Goal: Task Accomplishment & Management: Manage account settings

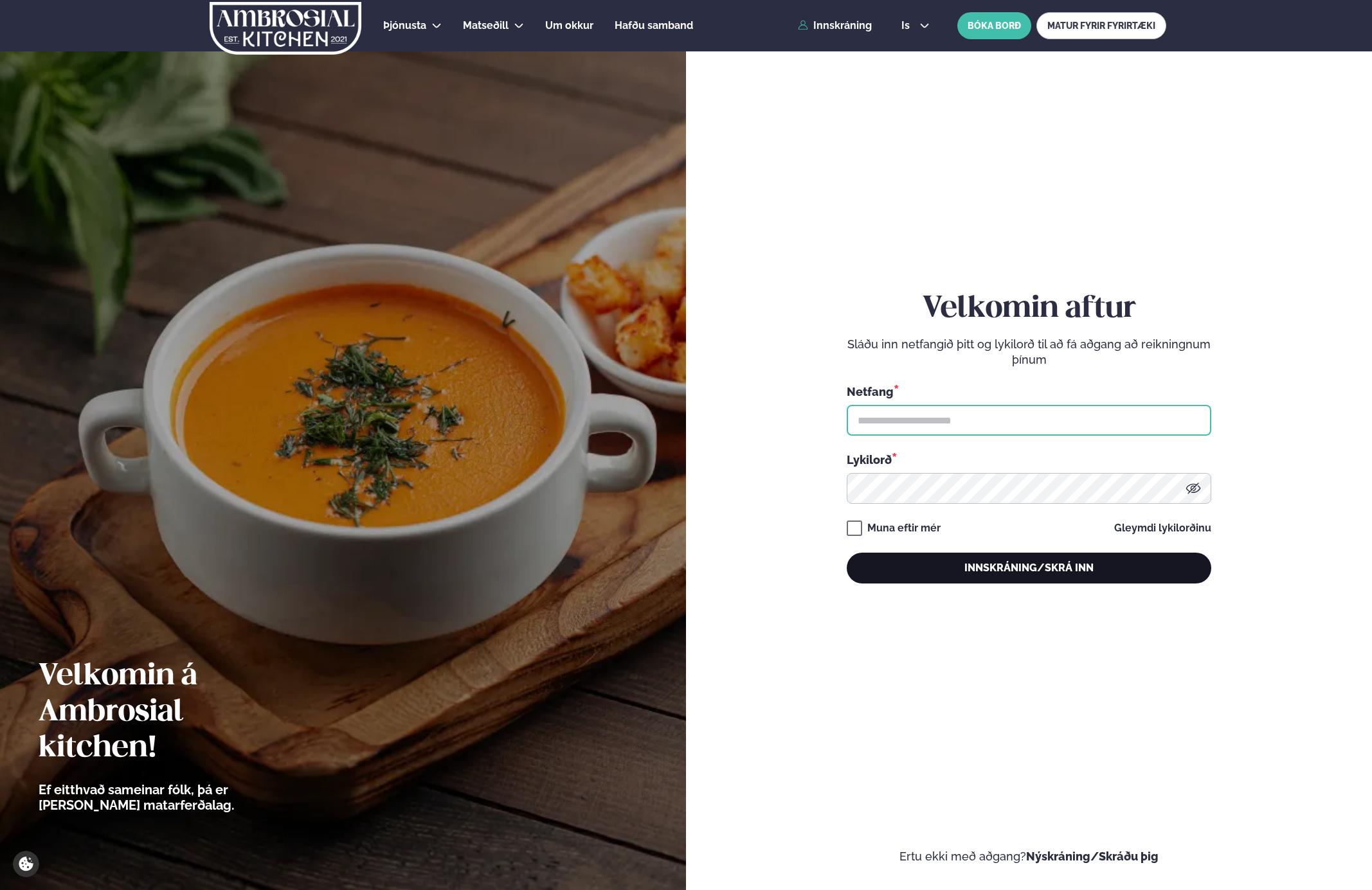
type input "**********"
click at [1040, 557] on button "Innskráning/Skrá inn" at bounding box center [1028, 568] width 365 height 31
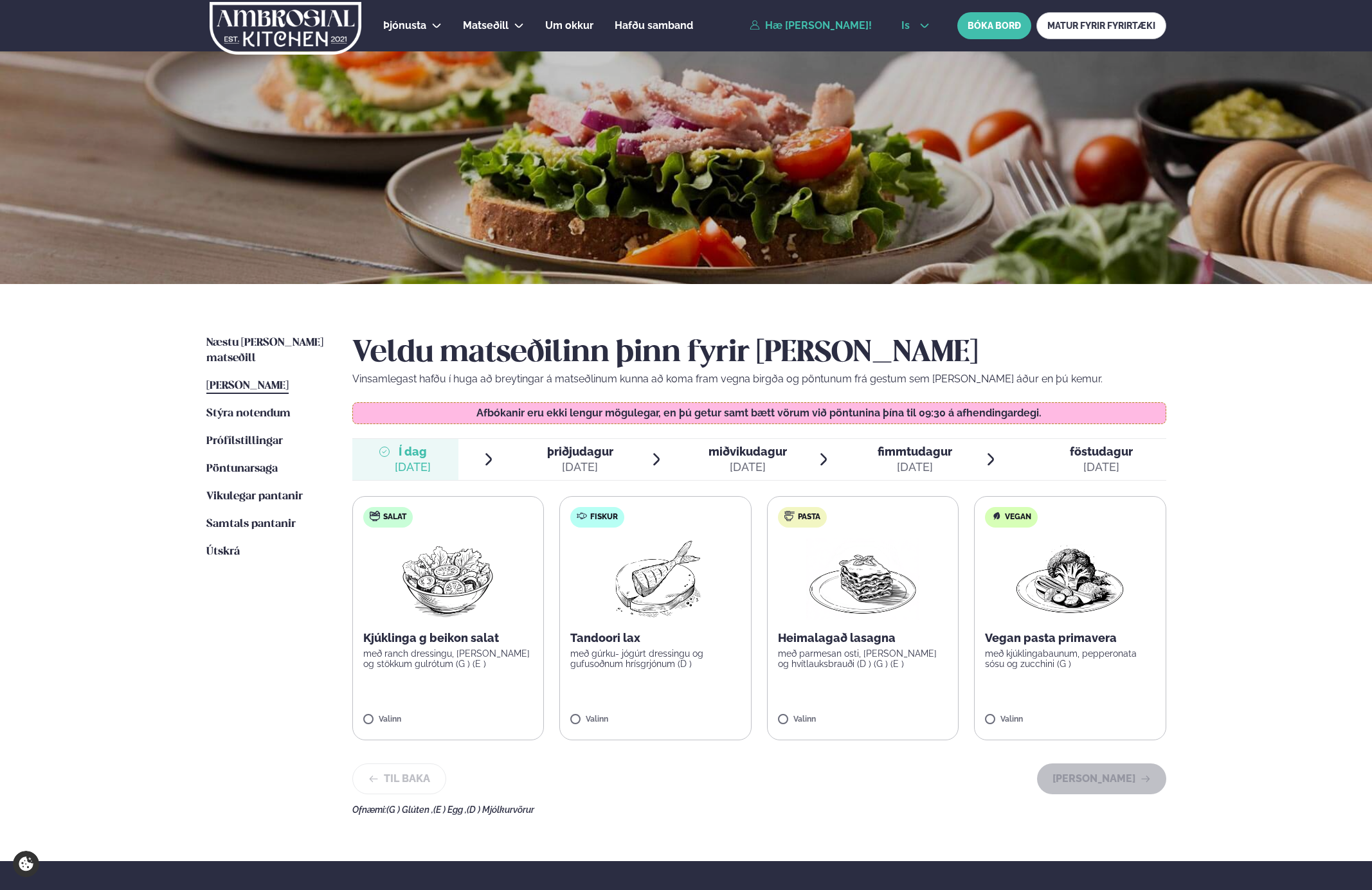
click at [920, 26] on icon at bounding box center [925, 25] width 10 height 10
click at [914, 49] on link "en" at bounding box center [915, 48] width 48 height 26
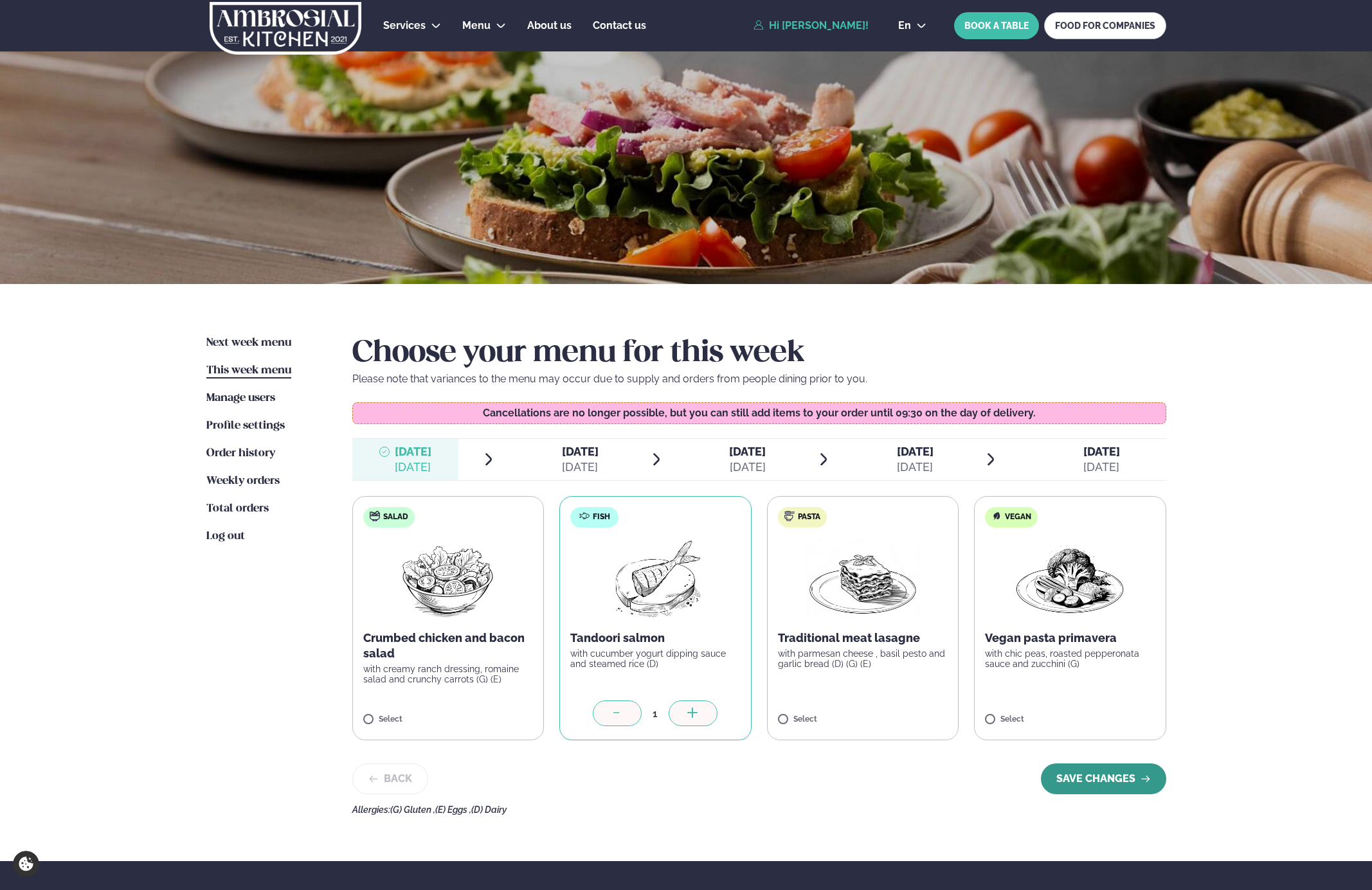
click at [1090, 781] on button "SAVE CHANGES" at bounding box center [1103, 779] width 126 height 31
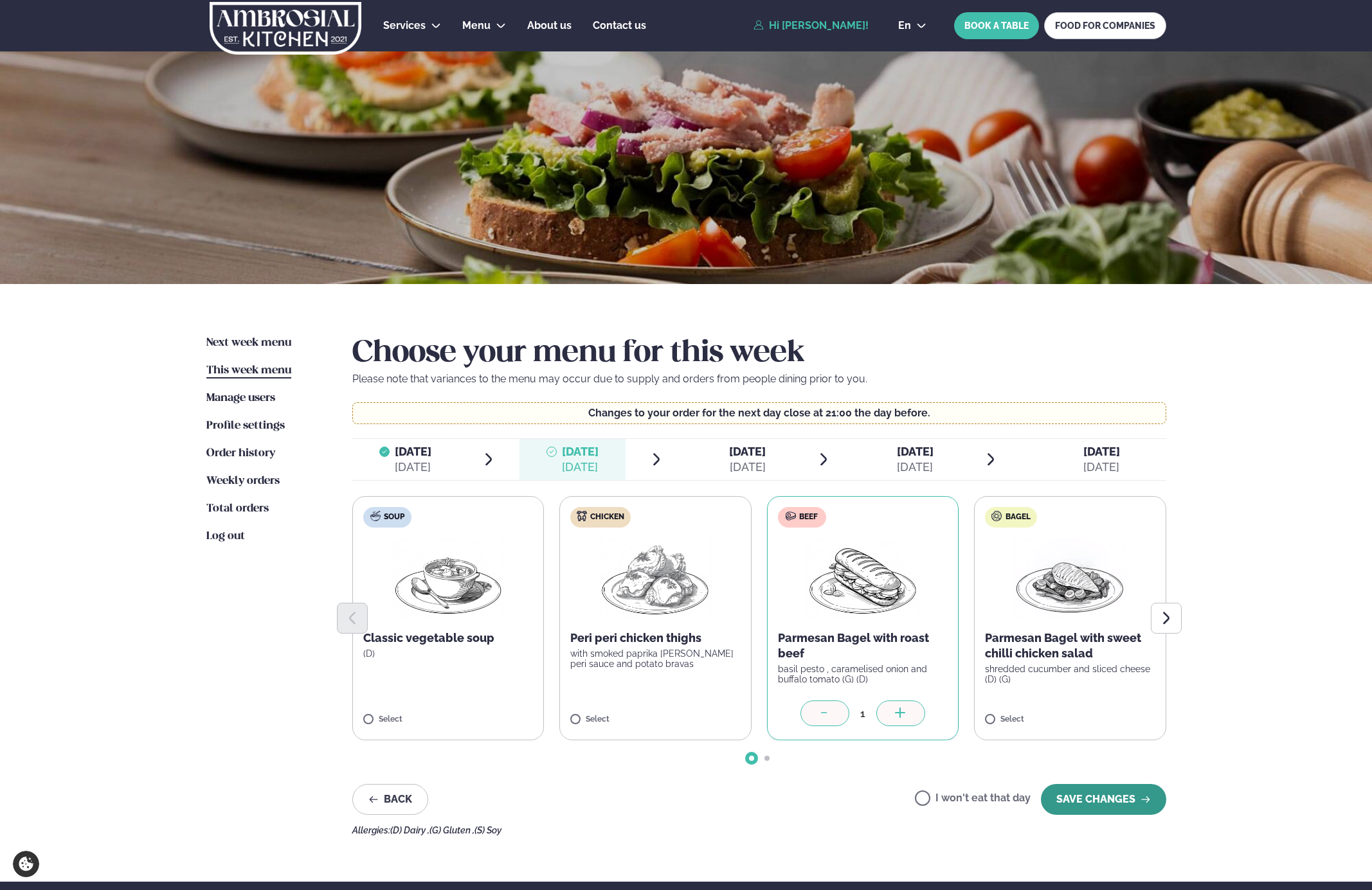
click at [1110, 798] on button "SAVE CHANGES" at bounding box center [1103, 800] width 126 height 31
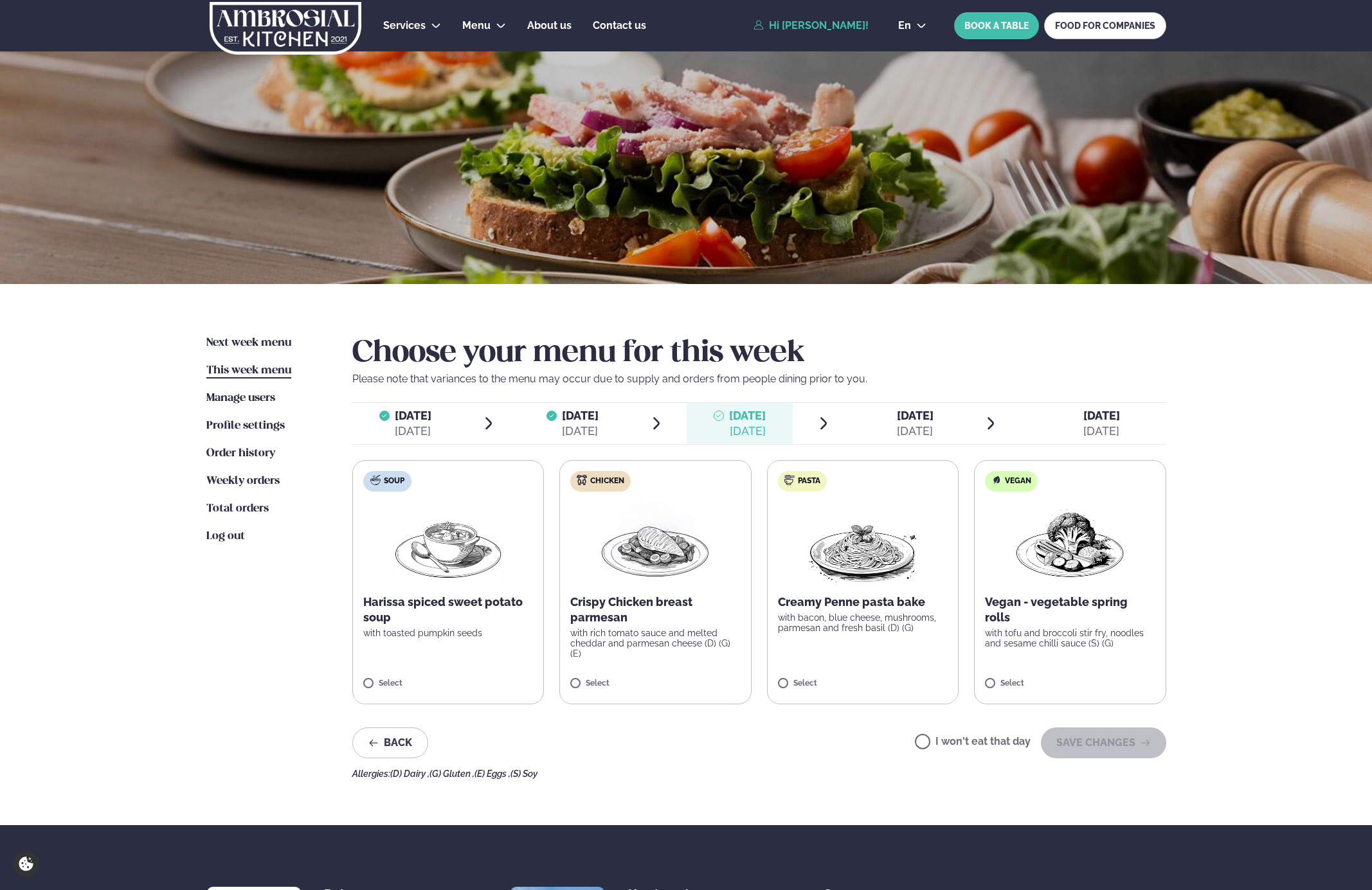
click at [661, 679] on div "Select" at bounding box center [655, 685] width 170 height 11
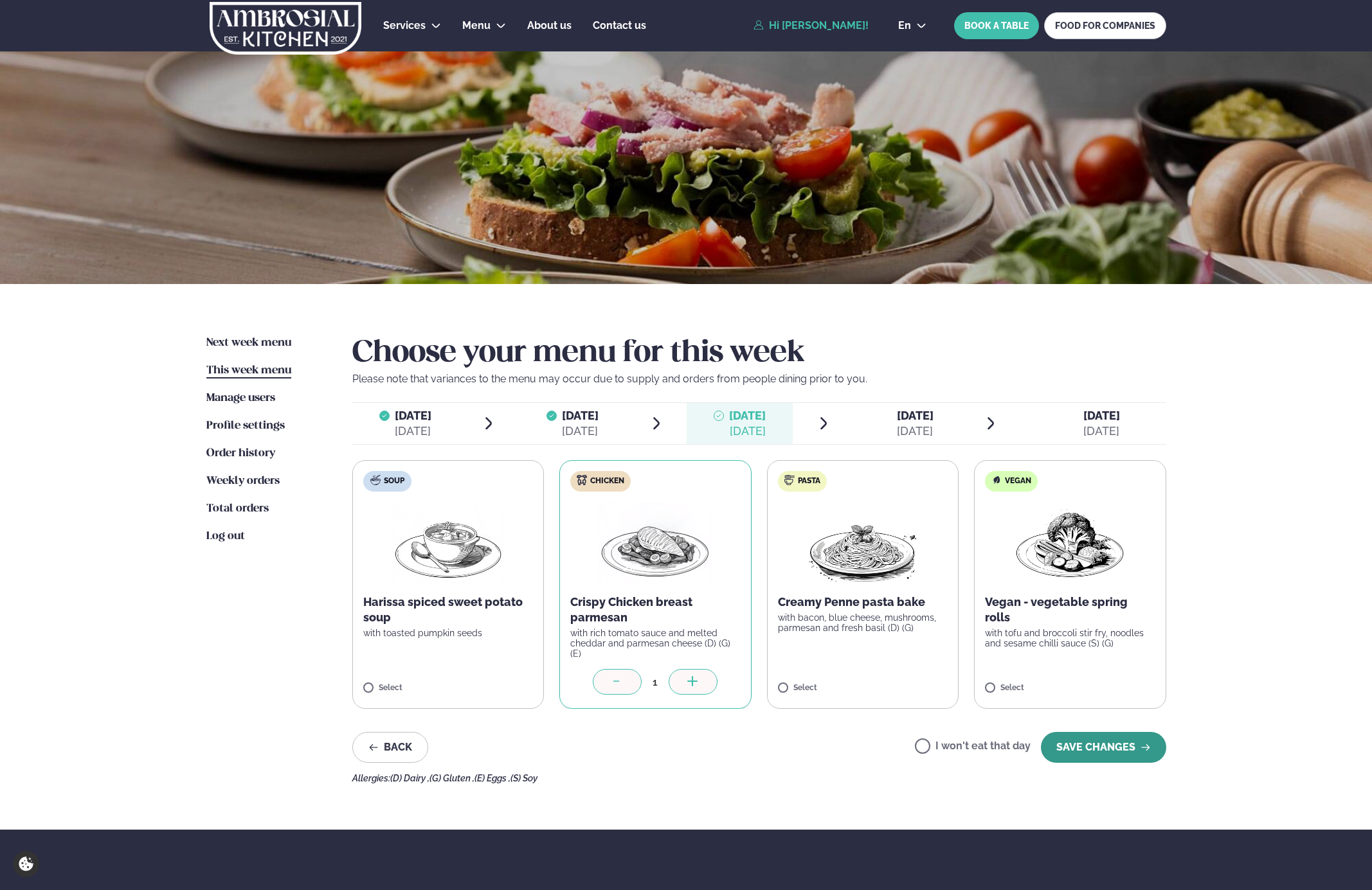
click at [1130, 741] on button "SAVE CHANGES" at bounding box center [1103, 748] width 126 height 31
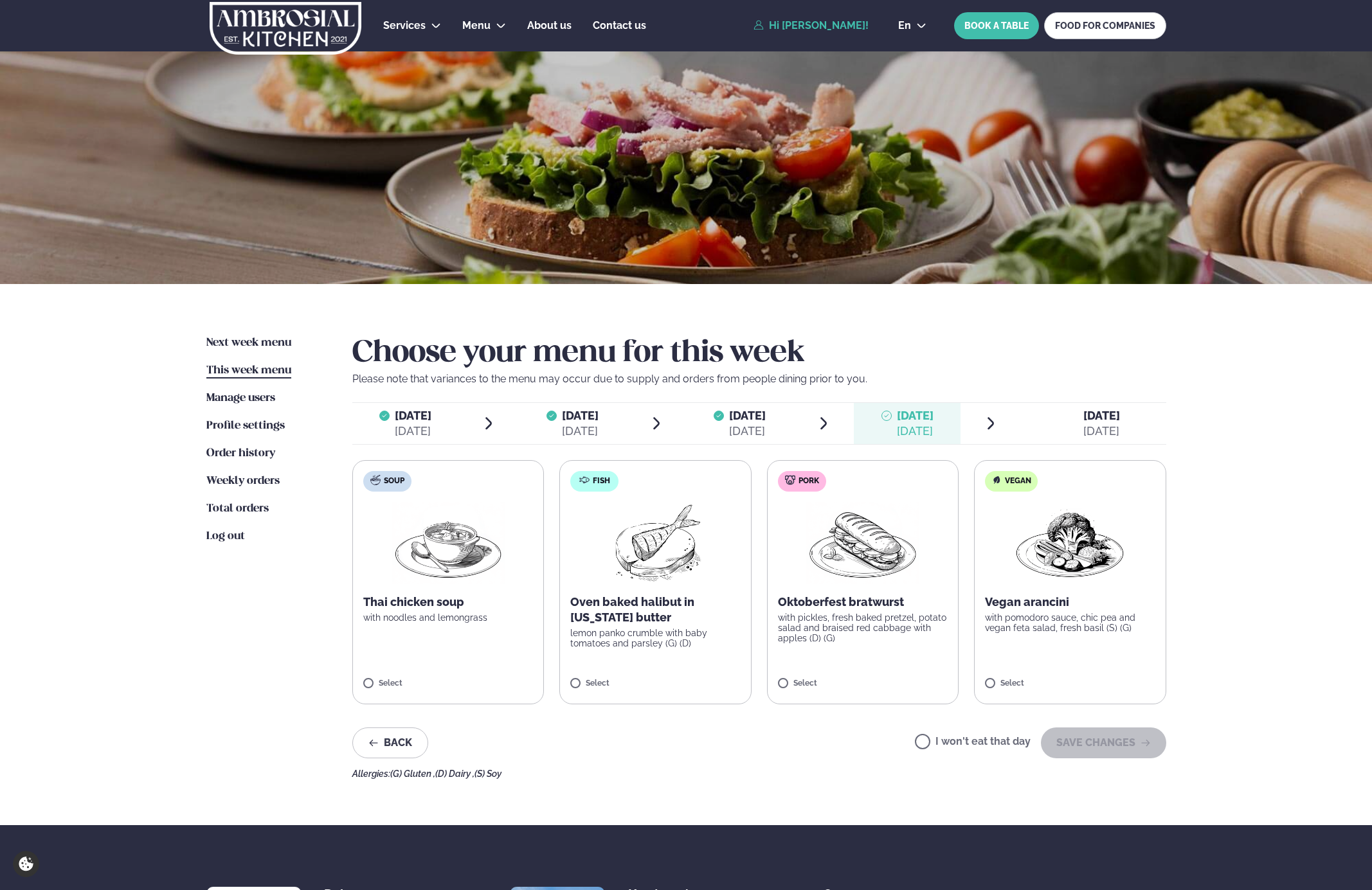
click at [838, 677] on label "Pork Oktoberfest bratwurst with pickles, fresh baked pretzel, potato salad and …" at bounding box center [863, 582] width 192 height 244
click at [1110, 745] on button "SAVE CHANGES" at bounding box center [1103, 743] width 126 height 31
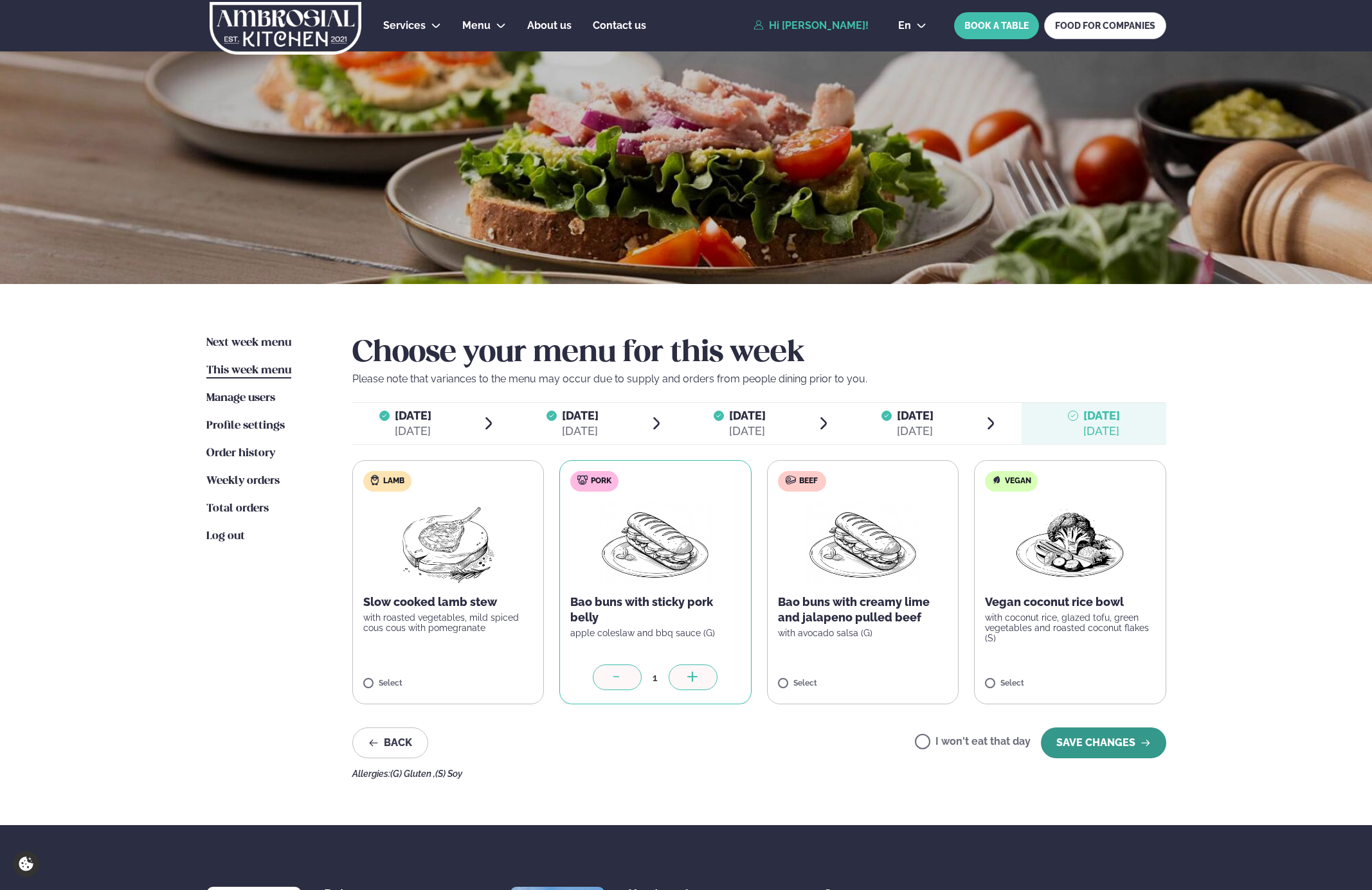
click at [1131, 744] on button "SAVE CHANGES" at bounding box center [1103, 743] width 126 height 31
